Goal: Check status: Check status

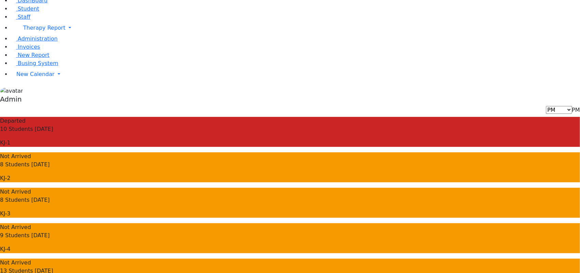
scroll to position [21, 0]
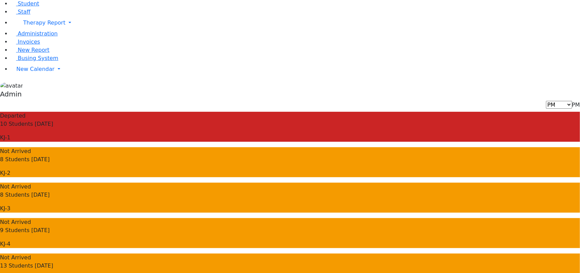
drag, startPoint x: 282, startPoint y: 121, endPoint x: 193, endPoint y: 106, distance: 90.2
click at [193, 112] on div "Departed 10 Students Today KJ-1 Not Arrived 8 Students Today KJ-2 Not Arrived 8…" at bounding box center [290, 251] width 580 height 278
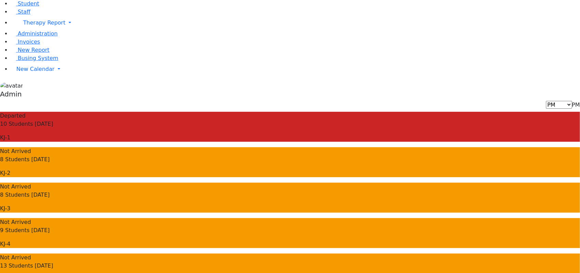
drag, startPoint x: 519, startPoint y: 39, endPoint x: 401, endPoint y: 148, distance: 160.4
click at [31, 183] on span "Not Arrived" at bounding box center [15, 187] width 31 height 8
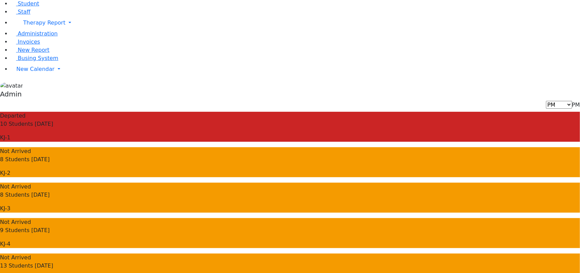
click at [31, 183] on span "Not Arrived" at bounding box center [15, 187] width 31 height 8
click at [31, 147] on span "Not Arrived" at bounding box center [15, 151] width 31 height 8
click at [26, 112] on span "Departed" at bounding box center [13, 116] width 26 height 8
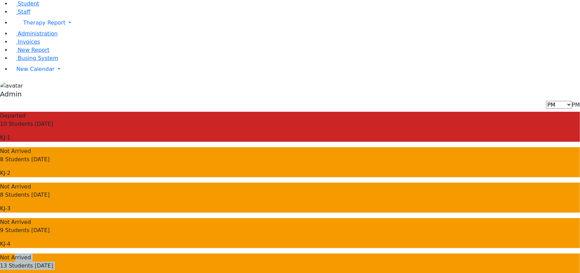
drag, startPoint x: 118, startPoint y: 85, endPoint x: 118, endPoint y: 149, distance: 63.7
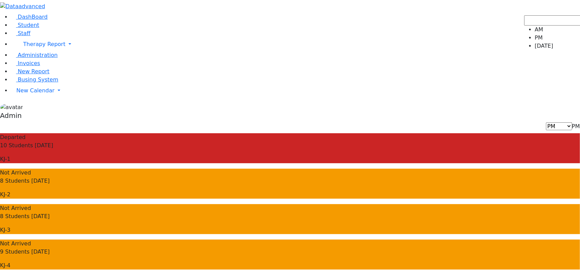
click at [572, 123] on span "PM" at bounding box center [576, 126] width 8 height 6
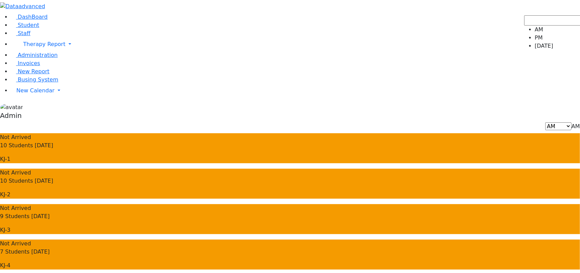
click at [562, 123] on span "[DATE]" at bounding box center [571, 126] width 18 height 6
select select "2"
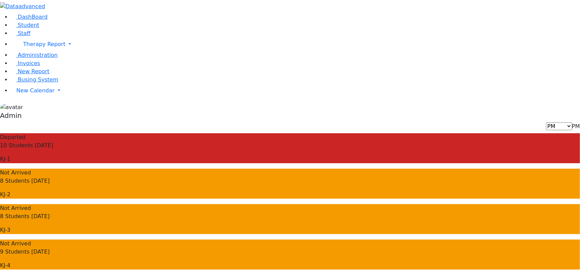
drag, startPoint x: 294, startPoint y: 45, endPoint x: 301, endPoint y: 45, distance: 7.2
click at [301, 190] on p "KJ-2" at bounding box center [290, 194] width 580 height 8
copy p "KJ-2"
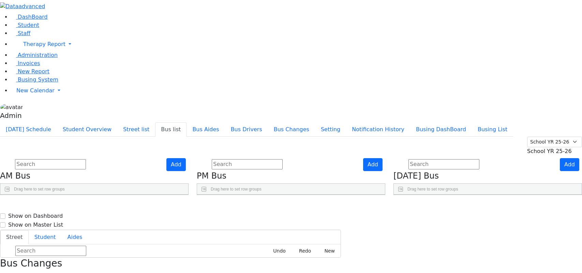
select select
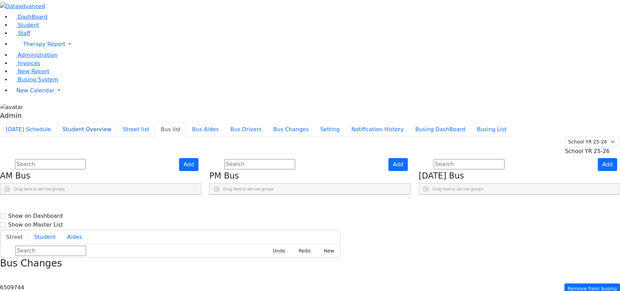
scroll to position [204, 0]
click at [186, 122] on button "Bus list" at bounding box center [170, 129] width 31 height 14
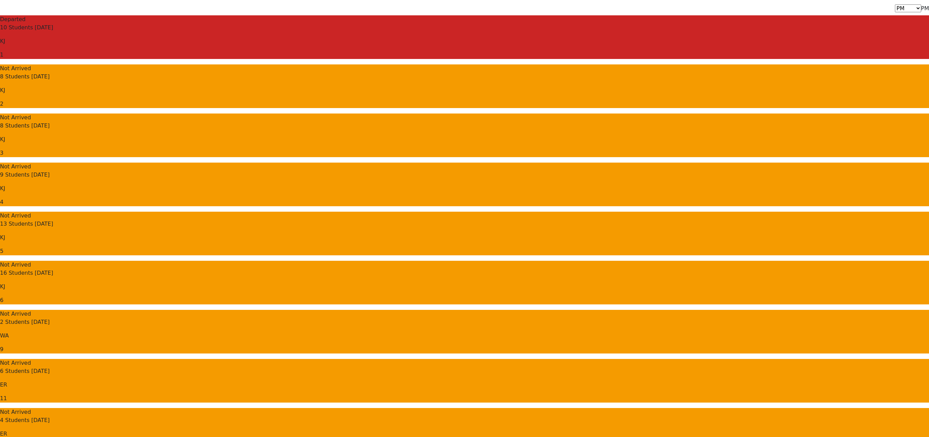
scroll to position [130, 0]
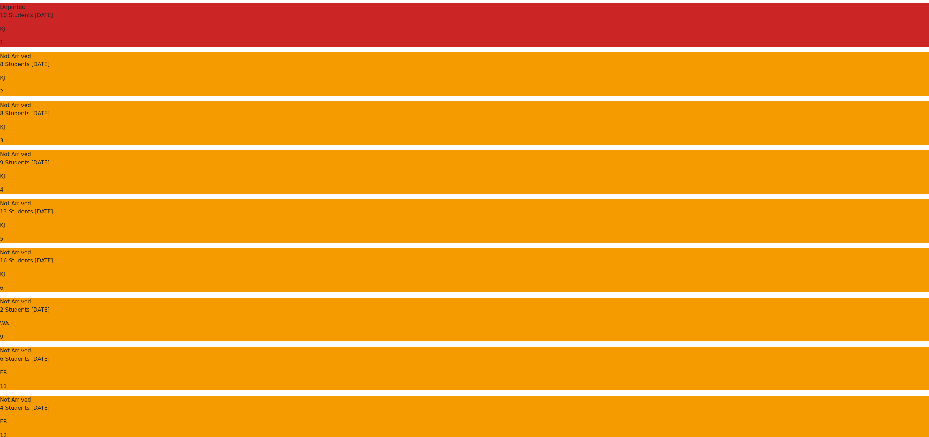
drag, startPoint x: 495, startPoint y: 303, endPoint x: 555, endPoint y: 307, distance: 60.1
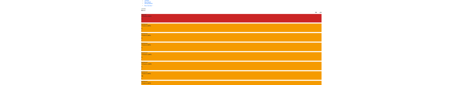
scroll to position [0, 0]
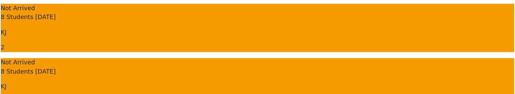
scroll to position [170, 0]
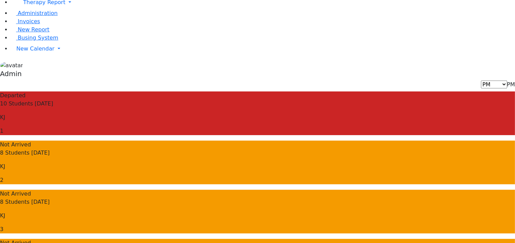
scroll to position [0, 0]
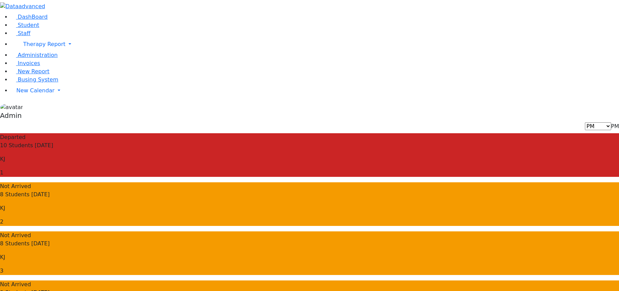
click at [406, 122] on div "AM PM [DATE] PM" at bounding box center [309, 126] width 619 height 8
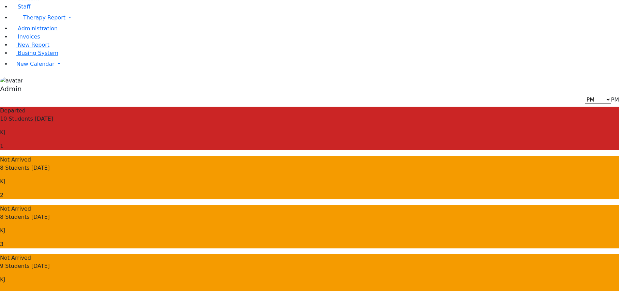
scroll to position [67, 0]
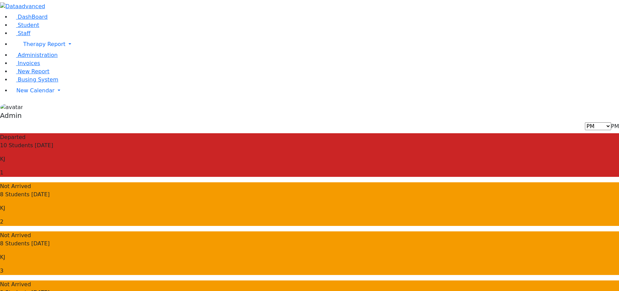
scroll to position [66, 0]
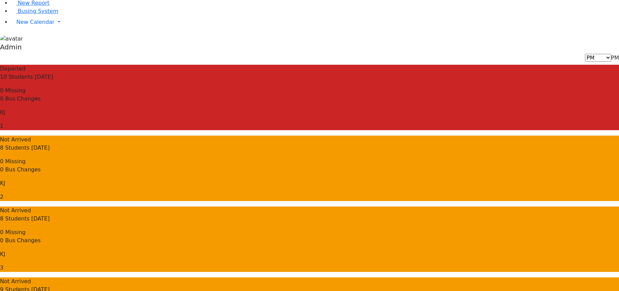
scroll to position [96, 0]
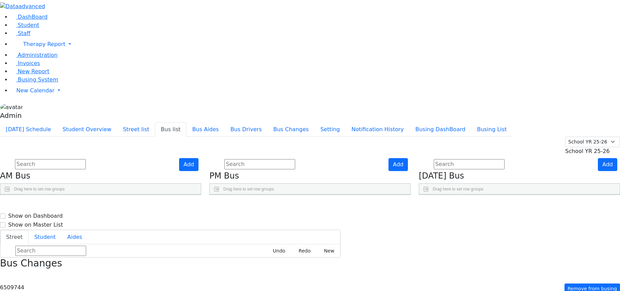
select select
